Goal: Use online tool/utility: Utilize a website feature to perform a specific function

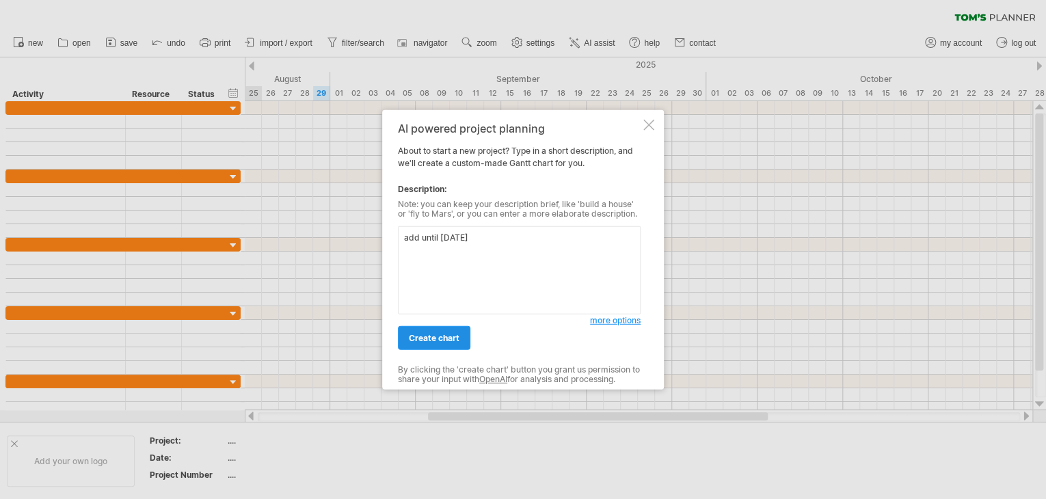
type textarea "add until [DATE]"
click at [462, 334] on link "create chart" at bounding box center [434, 338] width 72 height 24
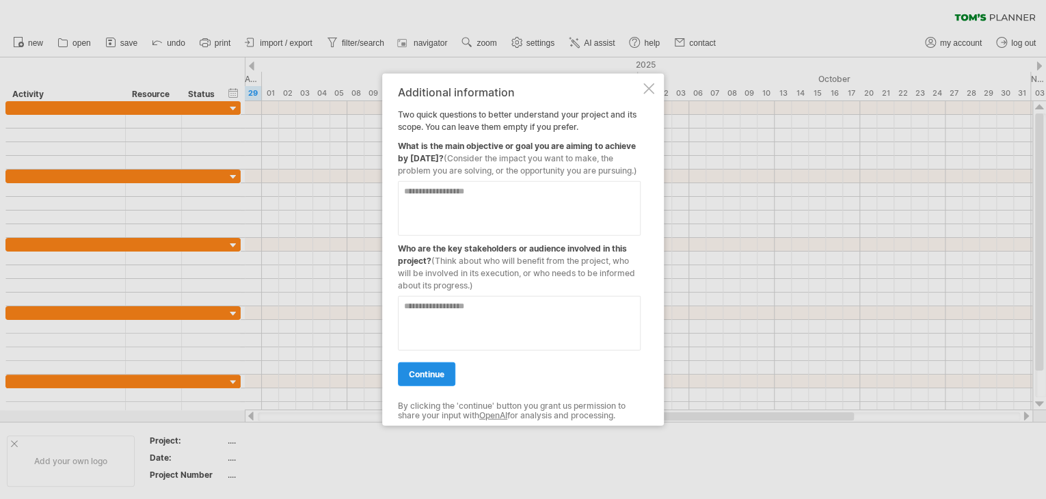
click at [432, 377] on span "continue" at bounding box center [427, 374] width 36 height 10
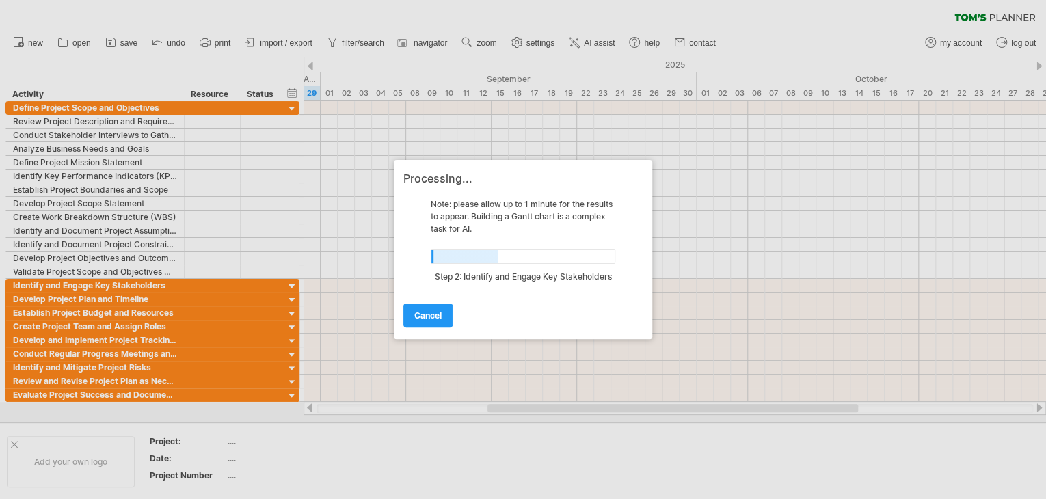
click at [267, 295] on div at bounding box center [523, 249] width 1046 height 499
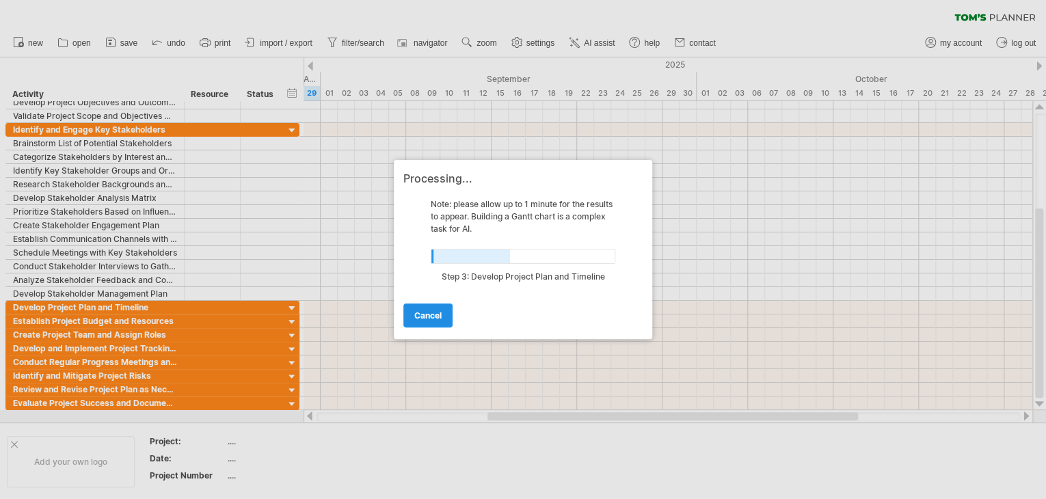
click at [421, 307] on link "cancel" at bounding box center [427, 316] width 49 height 24
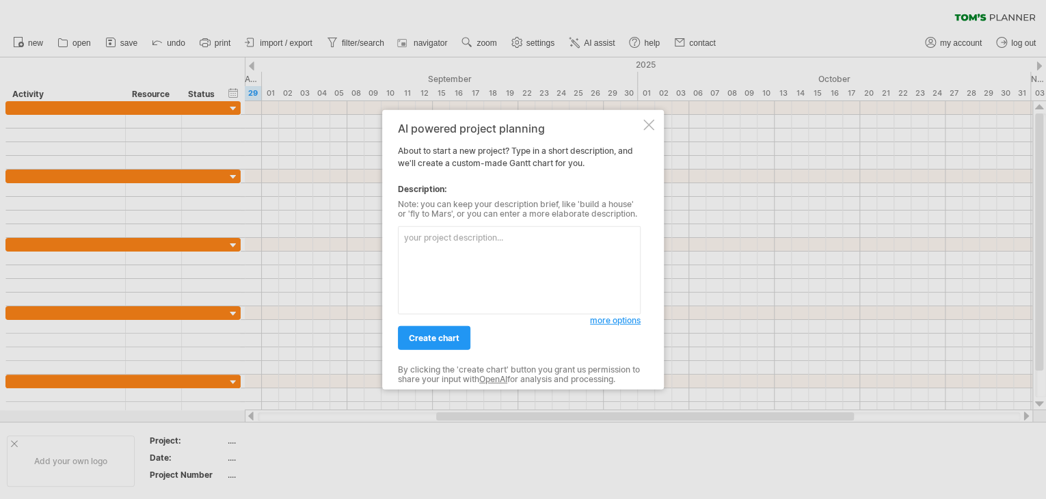
click at [643, 131] on div "AI powered project planning About to start a new project? Type in a short descr…" at bounding box center [523, 250] width 282 height 280
click at [651, 123] on div at bounding box center [649, 125] width 11 height 11
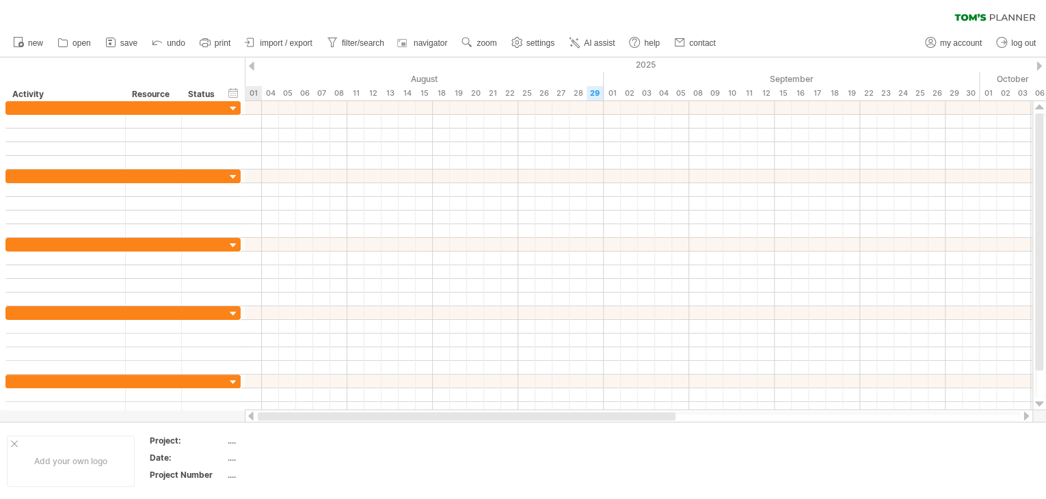
drag, startPoint x: 520, startPoint y: 417, endPoint x: 267, endPoint y: 411, distance: 252.4
click at [267, 411] on div at bounding box center [639, 417] width 789 height 14
click at [23, 42] on icon at bounding box center [19, 42] width 14 height 14
click at [111, 38] on icon at bounding box center [111, 43] width 14 height 14
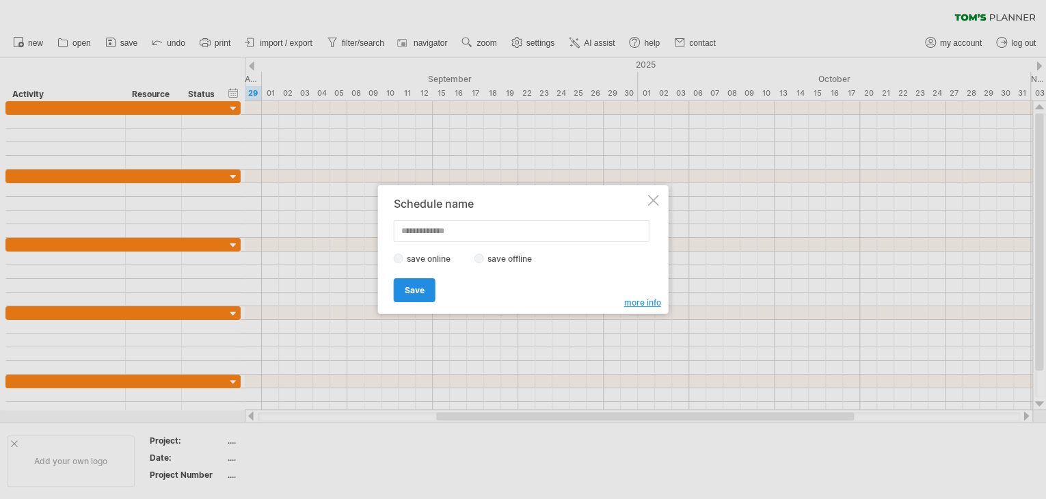
click at [423, 282] on link "Save" at bounding box center [415, 290] width 42 height 24
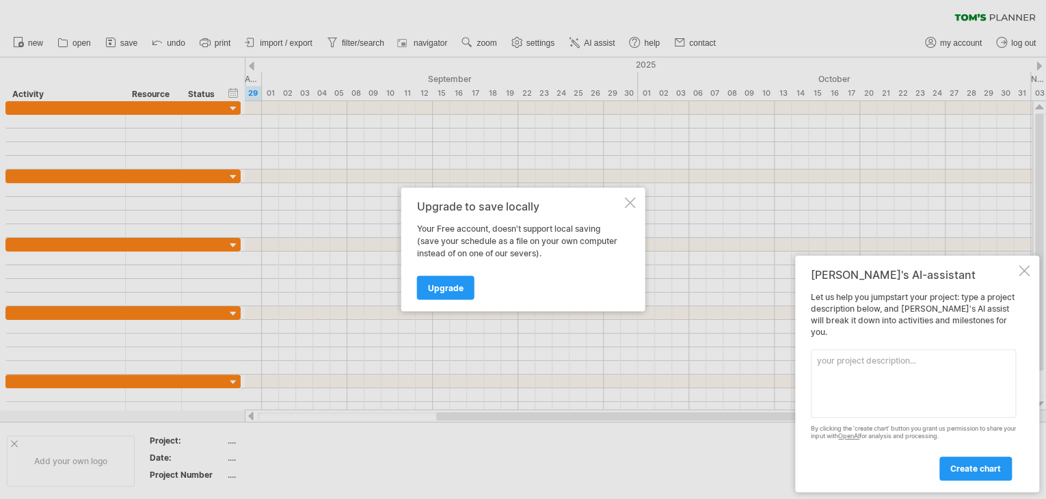
click at [626, 202] on div at bounding box center [630, 203] width 11 height 11
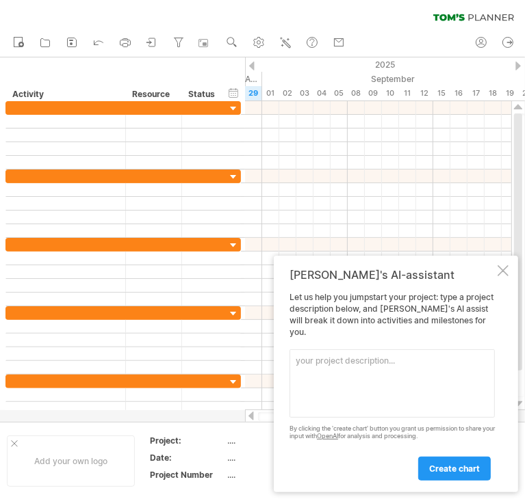
drag, startPoint x: 211, startPoint y: 419, endPoint x: 249, endPoint y: 418, distance: 38.3
click at [249, 418] on div "Trying to reach [DOMAIN_NAME] Connected again... 0% clear filter new" at bounding box center [262, 249] width 525 height 499
click at [494, 283] on div "[PERSON_NAME]'s AI-assistant Let us help you jumpstart your project: type a pro…" at bounding box center [396, 374] width 244 height 237
click at [503, 276] on div at bounding box center [502, 270] width 11 height 11
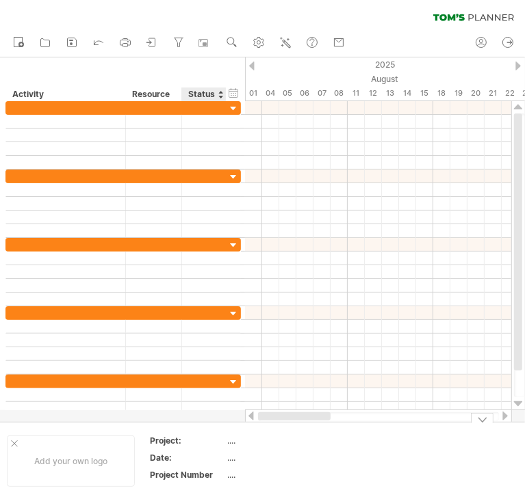
drag, startPoint x: 360, startPoint y: 415, endPoint x: 209, endPoint y: 416, distance: 151.8
click at [209, 416] on div "Trying to reach [DOMAIN_NAME] Connected again... 0% clear filter new" at bounding box center [262, 249] width 525 height 499
drag, startPoint x: 344, startPoint y: 418, endPoint x: -245, endPoint y: 445, distance: 589.4
click at [0, 445] on html "progress(100%) Trying to reach [DOMAIN_NAME] Connected again... 0% clear filter…" at bounding box center [262, 251] width 525 height 502
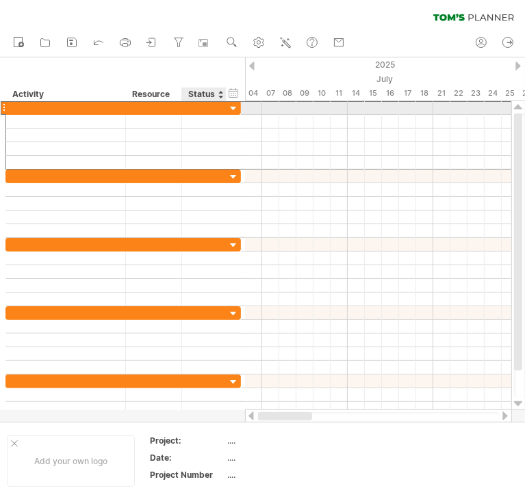
click at [215, 107] on div at bounding box center [204, 107] width 30 height 13
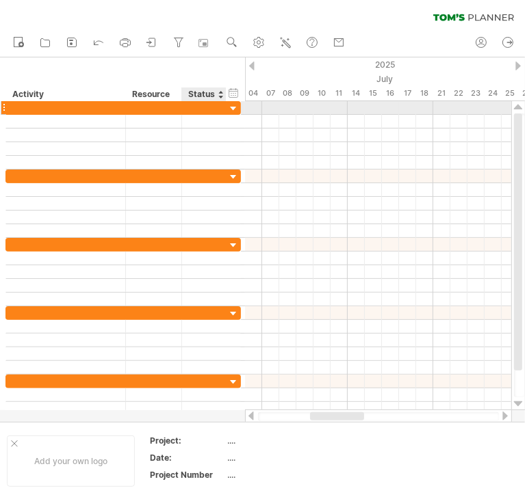
click at [230, 107] on div at bounding box center [233, 109] width 13 height 13
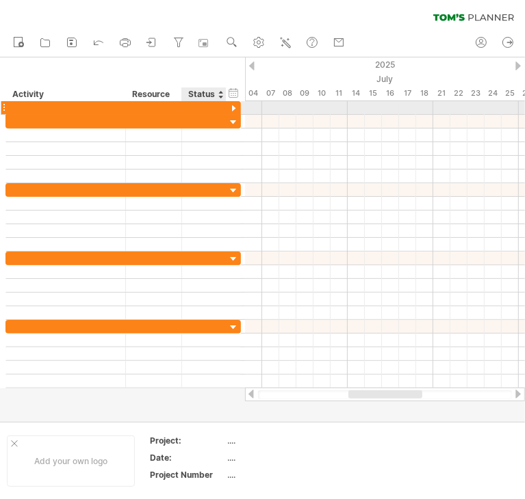
click at [230, 107] on div at bounding box center [233, 109] width 13 height 13
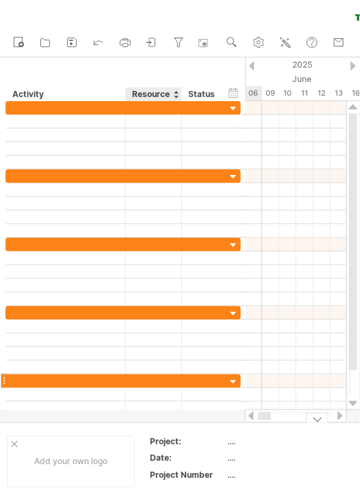
drag, startPoint x: 306, startPoint y: 414, endPoint x: 151, endPoint y: 374, distance: 159.7
click at [160, 423] on div "Trying to reach [DOMAIN_NAME] Connected again... 0% clear filter new" at bounding box center [180, 249] width 360 height 499
